Goal: Book appointment/travel/reservation

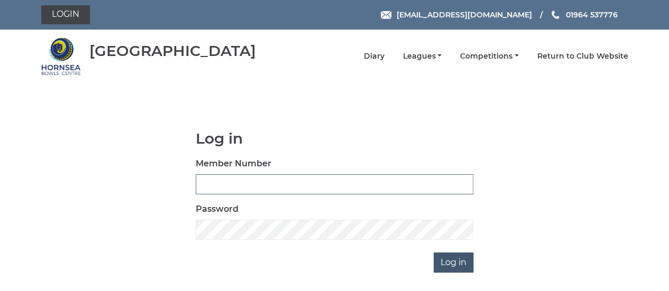
type input "0888"
click at [451, 262] on input "Log in" at bounding box center [453, 263] width 40 height 20
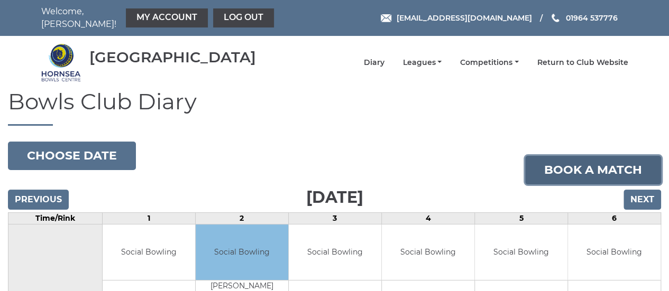
click at [558, 164] on link "Book a match" at bounding box center [593, 170] width 136 height 29
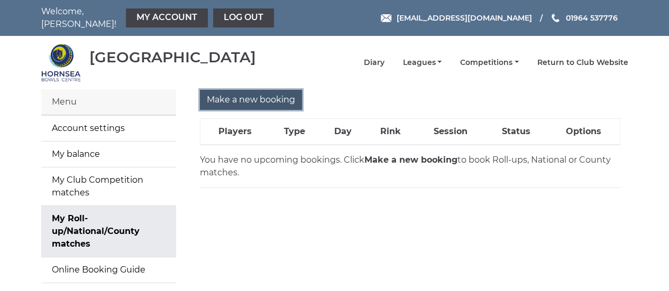
click at [259, 96] on input "Make a new booking" at bounding box center [251, 100] width 102 height 20
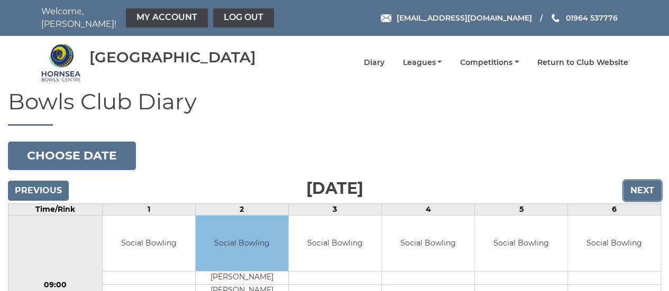
click at [634, 184] on input "Next" at bounding box center [642, 191] width 38 height 20
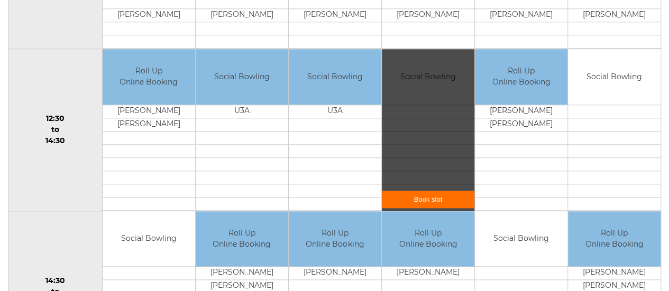
scroll to position [476, 0]
